Goal: Navigation & Orientation: Find specific page/section

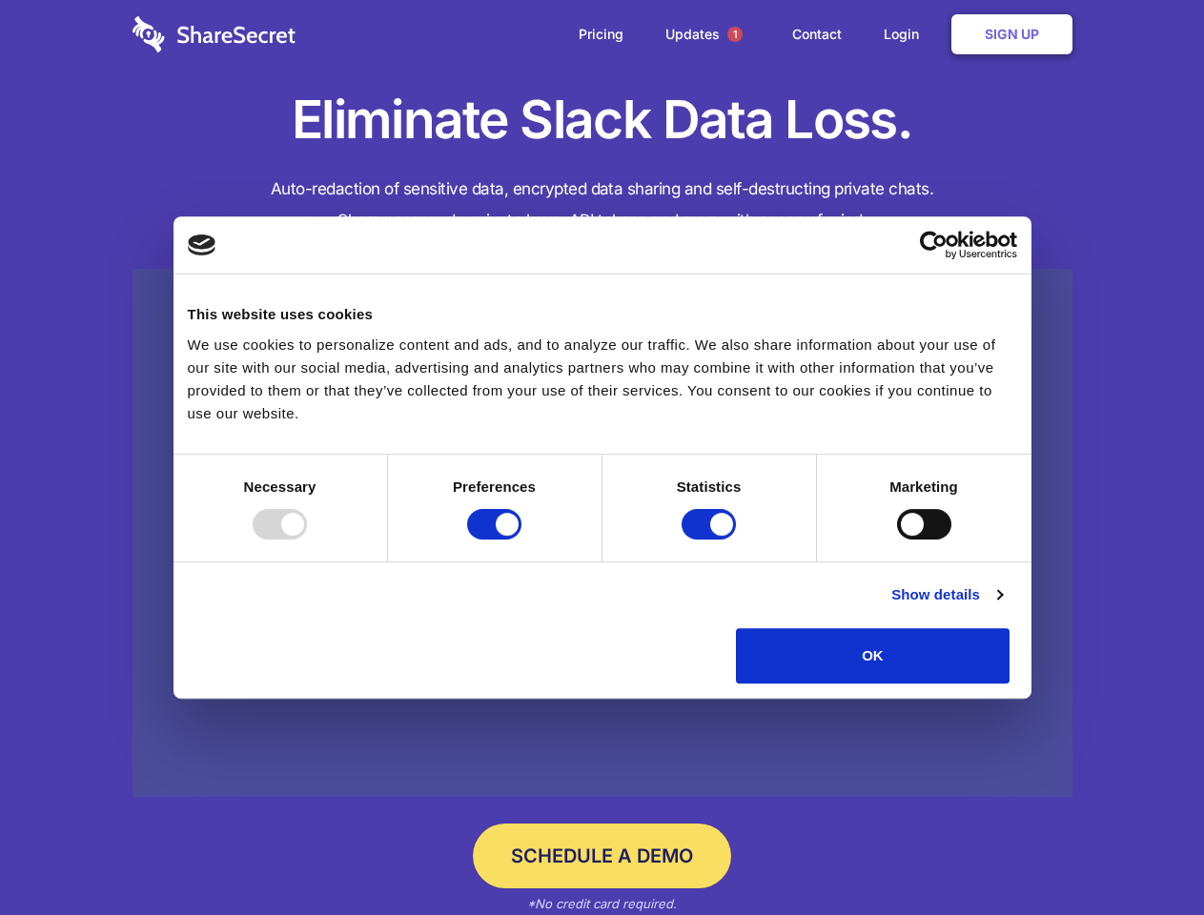
click at [307, 540] on div at bounding box center [280, 524] width 54 height 31
click at [522, 540] on input "Preferences" at bounding box center [494, 524] width 54 height 31
checkbox input "false"
click at [711, 540] on input "Statistics" at bounding box center [709, 524] width 54 height 31
checkbox input "false"
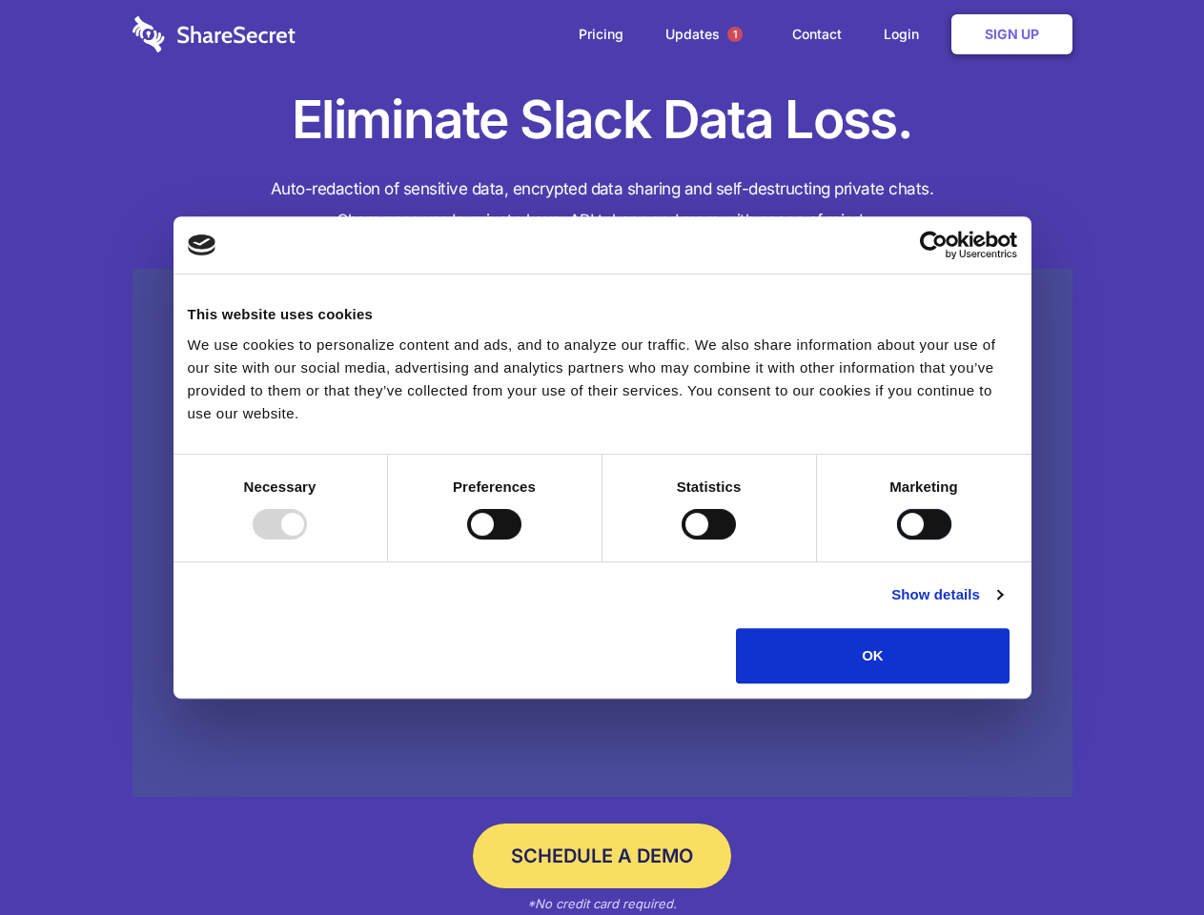
click at [897, 540] on input "Marketing" at bounding box center [924, 524] width 54 height 31
checkbox input "true"
click at [1002, 607] on link "Show details" at bounding box center [947, 595] width 111 height 23
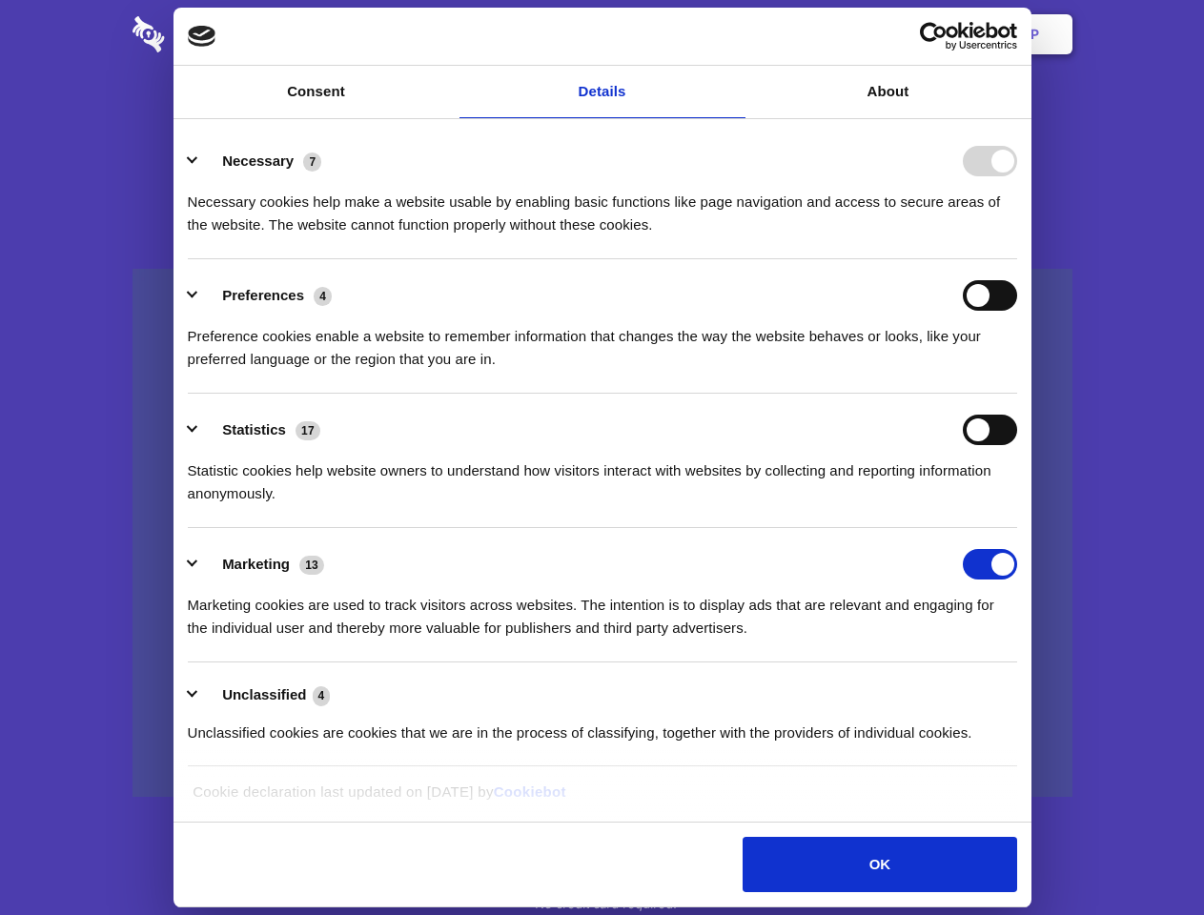
click at [1018, 259] on li "Necessary 7 Necessary cookies help make a website usable by enabling basic func…" at bounding box center [603, 192] width 830 height 134
click at [734, 34] on span "1" at bounding box center [735, 34] width 15 height 15
